Goal: Task Accomplishment & Management: Manage account settings

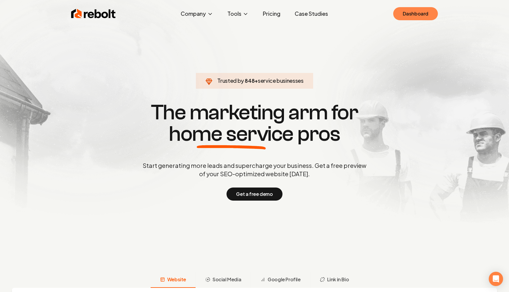
click at [415, 15] on link "Dashboard" at bounding box center [415, 13] width 45 height 13
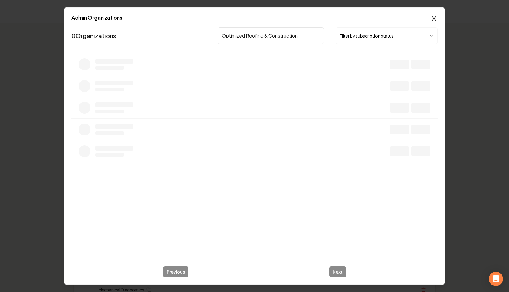
click at [348, 37] on button "Filter by subscription status" at bounding box center [387, 35] width 102 height 17
click at [434, 36] on icon at bounding box center [434, 35] width 3 height 3
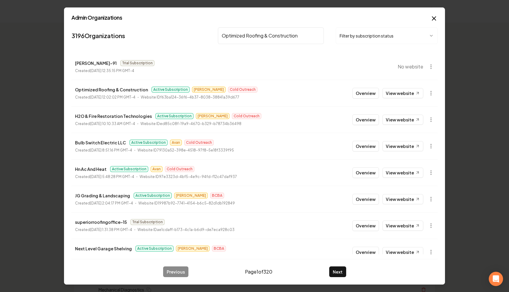
click at [298, 34] on input "Optimized Roofing & Construction" at bounding box center [271, 35] width 106 height 17
type input "Optimized Roofing & Construction"
click at [432, 92] on icon "button" at bounding box center [431, 93] width 6 height 6
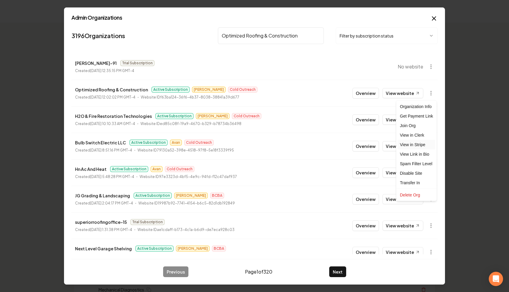
click at [427, 145] on link "View in Stripe" at bounding box center [417, 145] width 38 height 10
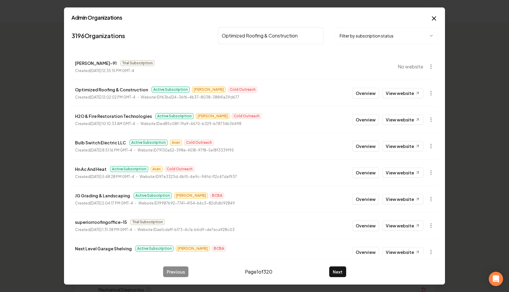
click at [318, 35] on input "Optimized Roofing & Construction" at bounding box center [271, 35] width 106 height 17
paste input "Bulb Switch Electric LLC"
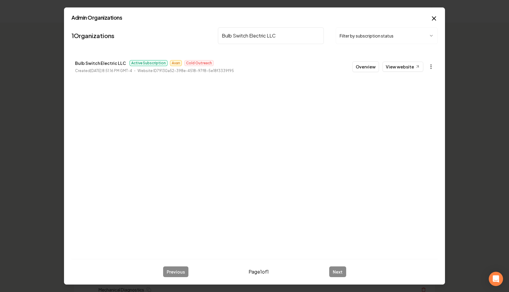
type input "Bulb Switch Electric LLC"
click at [426, 68] on button "button" at bounding box center [431, 67] width 12 height 12
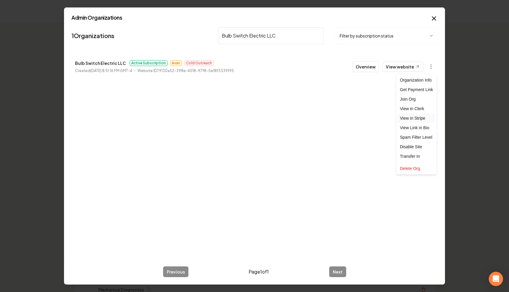
click at [426, 119] on link "View in Stripe" at bounding box center [417, 118] width 38 height 10
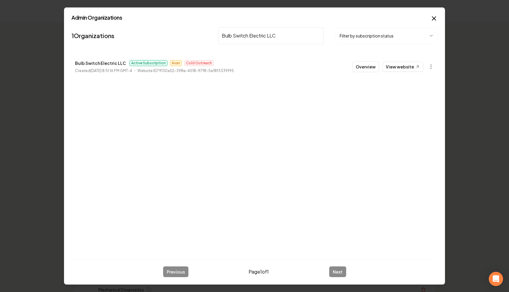
click at [317, 34] on input "Bulb Switch Electric LLC" at bounding box center [271, 35] width 106 height 17
click at [429, 69] on icon "button" at bounding box center [431, 67] width 6 height 6
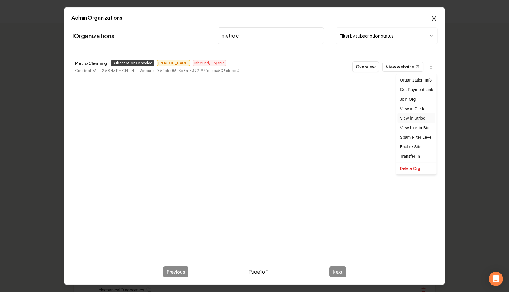
click at [419, 118] on link "View in Stripe" at bounding box center [417, 118] width 38 height 10
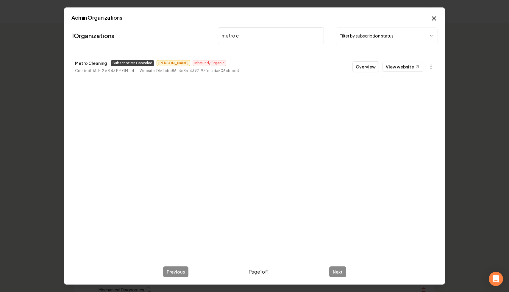
drag, startPoint x: 233, startPoint y: 32, endPoint x: 163, endPoint y: 21, distance: 70.8
click at [163, 21] on div "Admin Organizations 1 Organizations metro c Filter by subscription status Metro…" at bounding box center [254, 145] width 381 height 277
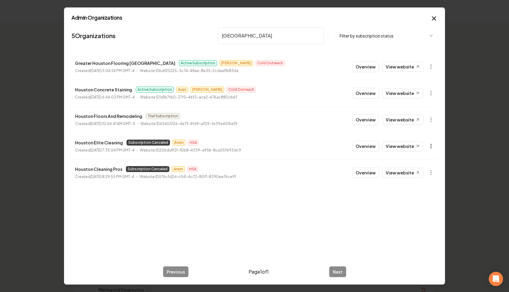
type input "[GEOGRAPHIC_DATA]"
click at [430, 146] on icon "button" at bounding box center [431, 146] width 6 height 6
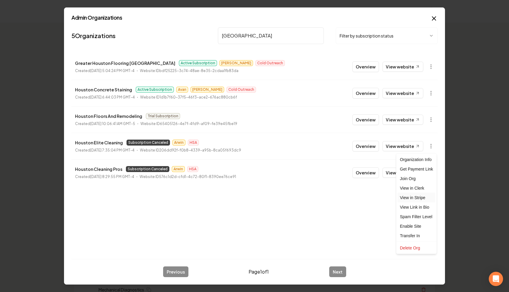
click at [418, 199] on link "View in Stripe" at bounding box center [417, 198] width 38 height 10
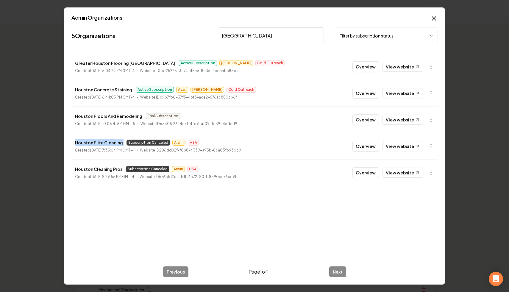
drag, startPoint x: 122, startPoint y: 144, endPoint x: 66, endPoint y: 140, distance: 56.1
click at [66, 140] on div "Admin Organizations 5 Organizations [GEOGRAPHIC_DATA] Filter by subscription st…" at bounding box center [254, 145] width 381 height 277
copy p "Houston Elite Cleaning"
click at [429, 145] on icon "button" at bounding box center [431, 146] width 6 height 6
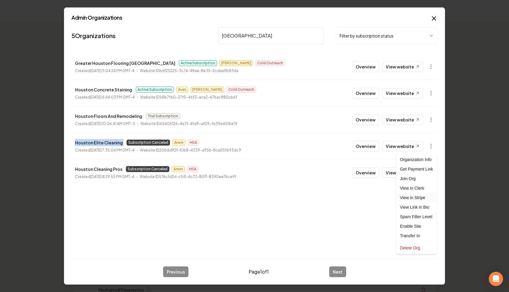
click at [415, 198] on link "View in Stripe" at bounding box center [417, 198] width 38 height 10
